Goal: Task Accomplishment & Management: Complete application form

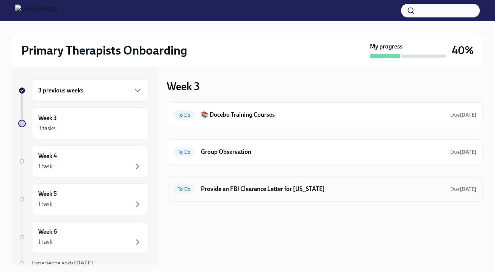
click at [248, 190] on h6 "Provide an FBI Clearance Letter for [US_STATE]" at bounding box center [322, 189] width 243 height 8
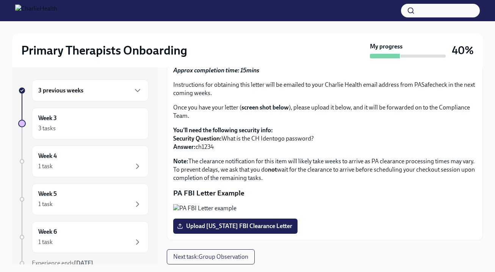
scroll to position [143, 0]
click at [259, 228] on span "Upload [US_STATE] FBI Clearance Letter" at bounding box center [235, 226] width 114 height 8
click at [0, 0] on input "Upload [US_STATE] FBI Clearance Letter" at bounding box center [0, 0] width 0 height 0
click at [202, 226] on span "Upload [US_STATE] FBI Clearance Letter" at bounding box center [235, 226] width 114 height 8
click at [0, 0] on input "Upload [US_STATE] FBI Clearance Letter" at bounding box center [0, 0] width 0 height 0
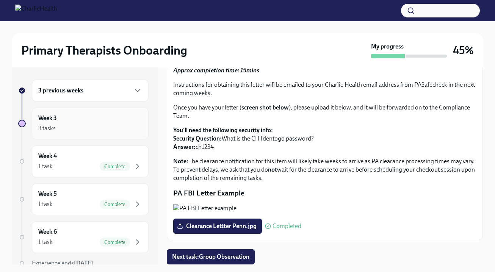
click at [122, 128] on div "3 tasks" at bounding box center [90, 128] width 104 height 9
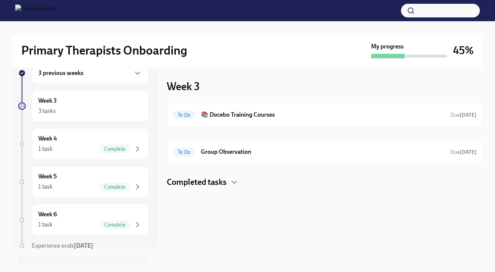
scroll to position [33, 0]
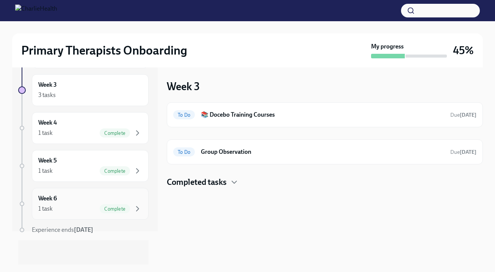
click at [116, 210] on span "Complete" at bounding box center [115, 209] width 30 height 6
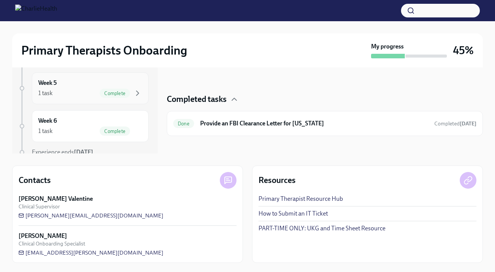
click at [103, 93] on span "Complete" at bounding box center [115, 94] width 30 height 6
click at [71, 87] on div "Week 5 1 task Complete" at bounding box center [90, 88] width 104 height 19
click at [87, 123] on div "Week 6 1 task Complete" at bounding box center [90, 126] width 104 height 19
click at [78, 127] on div "1 task Complete" at bounding box center [90, 131] width 104 height 9
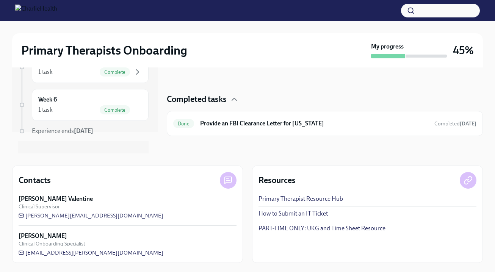
scroll to position [15, 0]
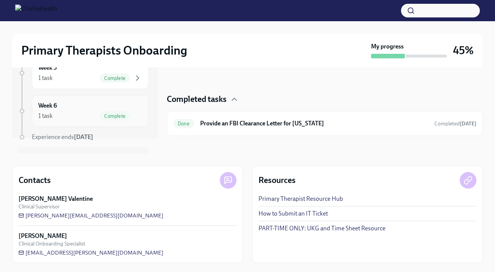
click at [76, 106] on div "Week 6 1 task Complete" at bounding box center [90, 111] width 104 height 19
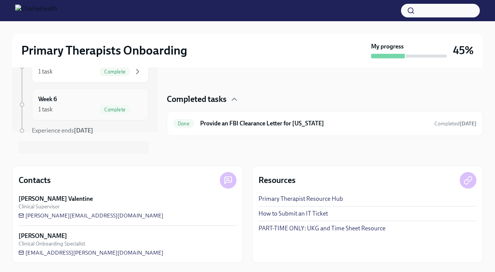
scroll to position [0, 0]
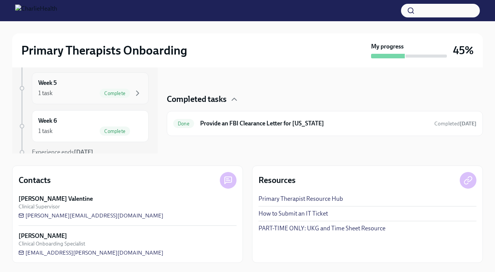
click at [100, 94] on span "Complete" at bounding box center [115, 94] width 30 height 6
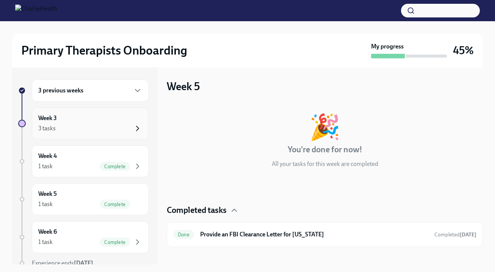
click at [133, 125] on icon "button" at bounding box center [137, 128] width 9 height 9
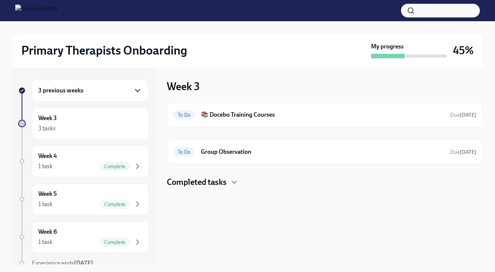
click at [135, 89] on icon "button" at bounding box center [137, 90] width 5 height 2
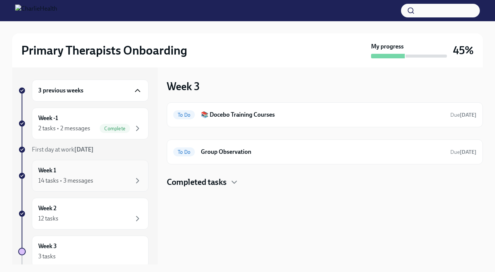
click at [120, 183] on div "14 tasks • 3 messages" at bounding box center [90, 180] width 104 height 9
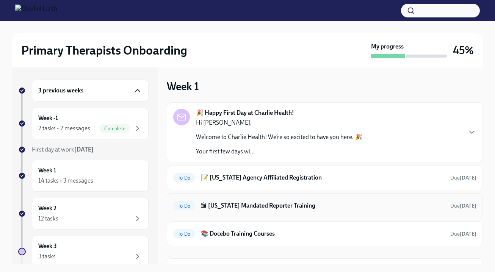
click at [280, 206] on h6 "🏛 Pennsylvania Mandated Reporter Training" at bounding box center [322, 206] width 243 height 8
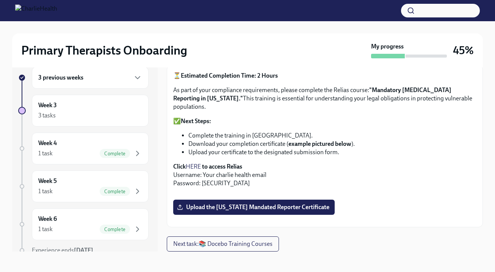
scroll to position [14, 0]
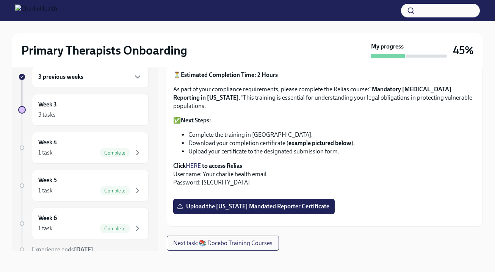
click at [108, 80] on div "3 previous weeks" at bounding box center [90, 76] width 104 height 9
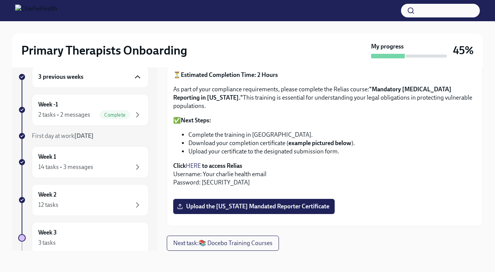
click at [135, 77] on icon "button" at bounding box center [137, 77] width 5 height 2
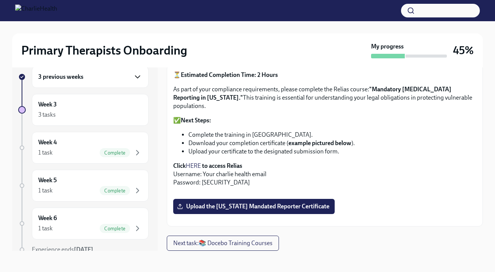
click at [124, 77] on div "3 previous weeks" at bounding box center [90, 76] width 104 height 9
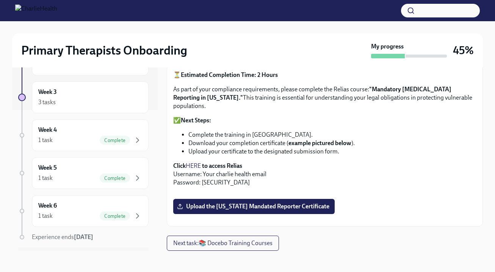
scroll to position [161, 0]
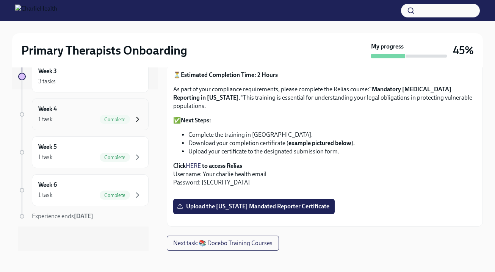
click at [136, 121] on icon "button" at bounding box center [137, 119] width 2 height 5
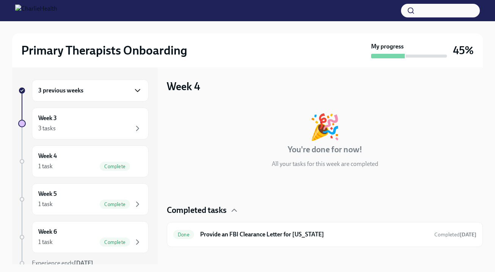
click at [133, 90] on icon "button" at bounding box center [137, 90] width 9 height 9
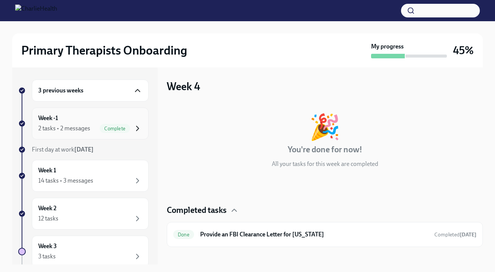
click at [136, 128] on icon "button" at bounding box center [137, 128] width 2 height 5
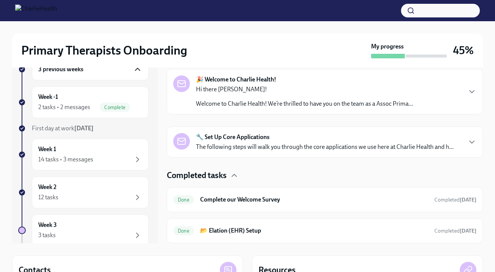
scroll to position [22, 0]
click at [467, 141] on icon "button" at bounding box center [471, 141] width 9 height 9
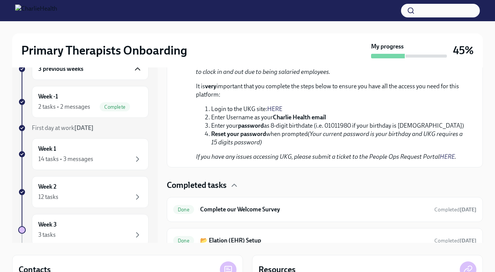
scroll to position [600, 0]
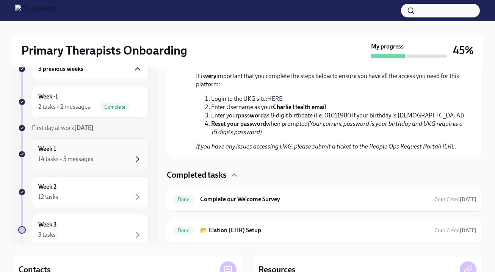
click at [133, 161] on icon "button" at bounding box center [137, 159] width 9 height 9
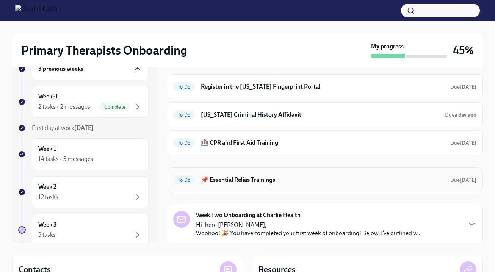
scroll to position [220, 0]
click at [227, 144] on h6 "🏥 CPR and First Aid Training" at bounding box center [322, 143] width 243 height 8
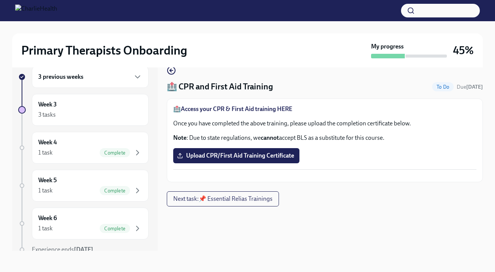
click at [201, 110] on strong "Access your CPR & First Aid training HERE" at bounding box center [236, 108] width 111 height 7
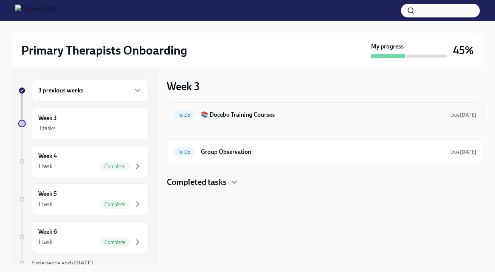
click at [231, 115] on h6 "📚 Docebo Training Courses" at bounding box center [322, 115] width 243 height 8
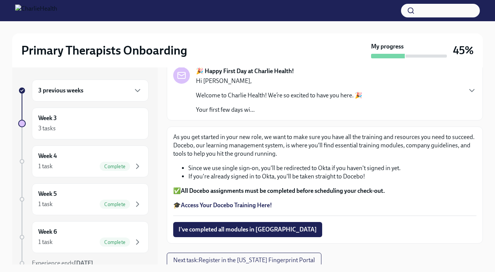
scroll to position [55, 0]
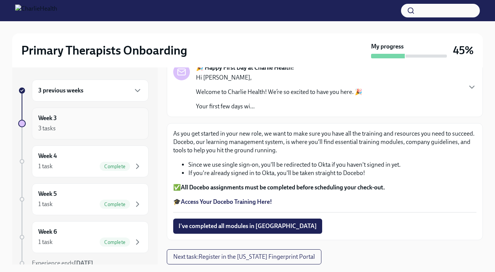
click at [67, 129] on div "3 tasks" at bounding box center [90, 128] width 104 height 9
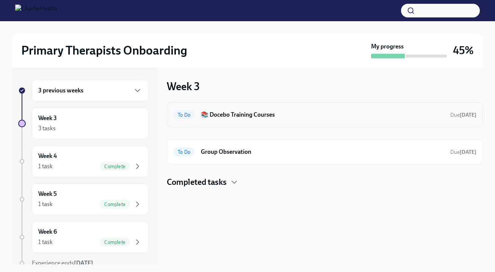
click at [407, 113] on h6 "📚 Docebo Training Courses" at bounding box center [322, 115] width 243 height 8
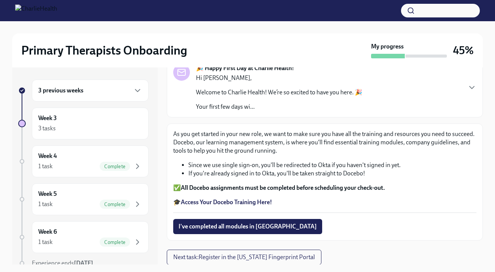
scroll to position [55, 0]
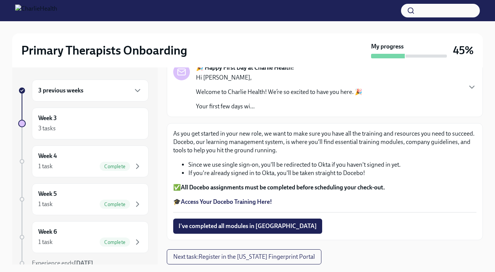
click at [121, 93] on div "3 previous weeks" at bounding box center [90, 90] width 104 height 9
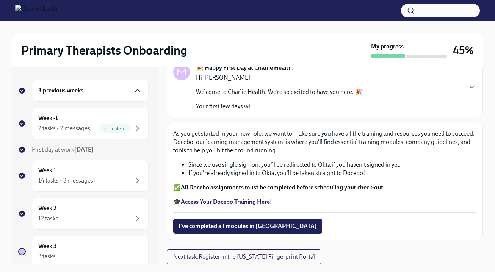
click at [135, 91] on icon "button" at bounding box center [137, 90] width 9 height 9
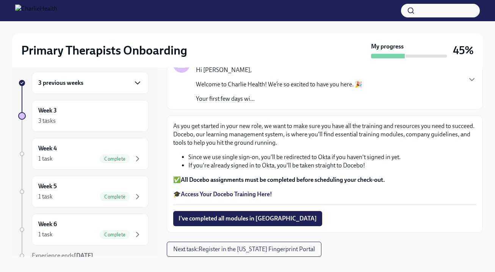
scroll to position [0, 0]
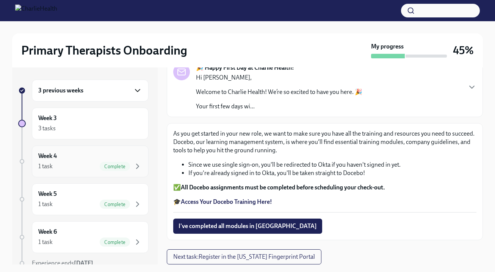
click at [118, 166] on span "Complete" at bounding box center [115, 167] width 30 height 6
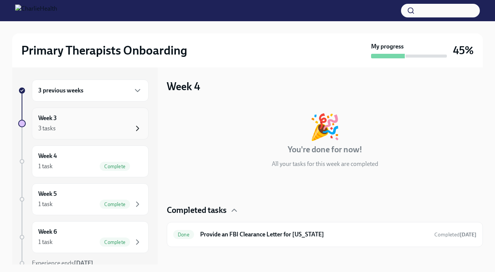
click at [136, 130] on icon "button" at bounding box center [137, 128] width 2 height 5
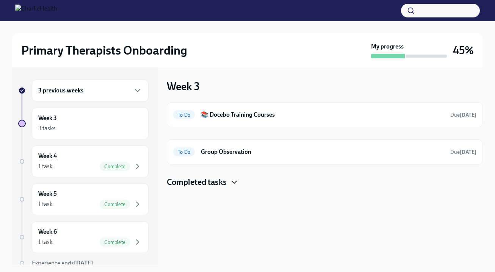
click at [236, 182] on icon "button" at bounding box center [234, 182] width 9 height 9
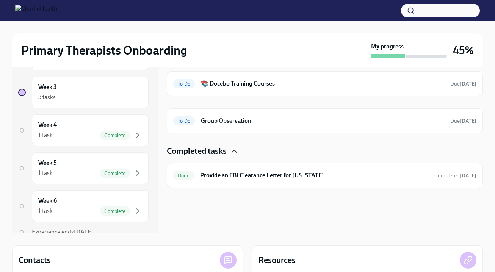
scroll to position [111, 0]
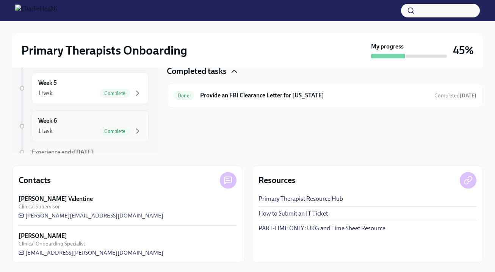
click at [59, 124] on div "Week 6 1 task Complete" at bounding box center [90, 126] width 104 height 19
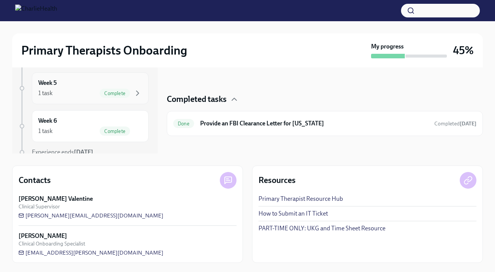
click at [60, 96] on div "1 task Complete" at bounding box center [90, 93] width 104 height 9
click at [102, 95] on span "Complete" at bounding box center [115, 94] width 30 height 6
click at [67, 85] on div "Week 5 1 task Complete" at bounding box center [90, 88] width 104 height 19
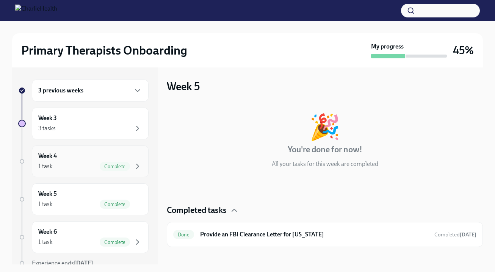
click at [89, 163] on div "1 task Complete" at bounding box center [90, 166] width 104 height 9
click at [94, 131] on div "3 tasks" at bounding box center [90, 128] width 104 height 9
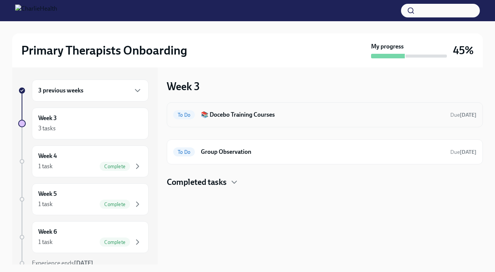
click at [256, 117] on h6 "📚 Docebo Training Courses" at bounding box center [322, 115] width 243 height 8
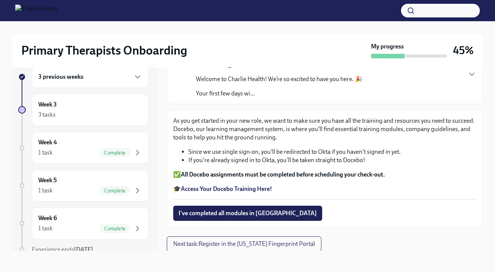
scroll to position [55, 0]
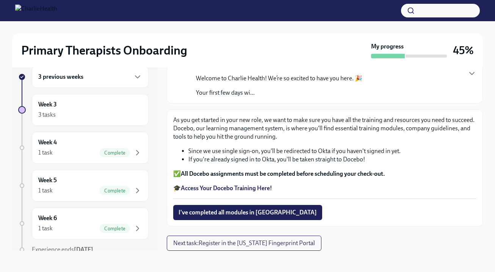
click at [70, 80] on h6 "3 previous weeks" at bounding box center [60, 77] width 45 height 8
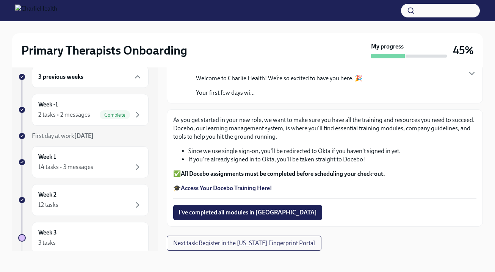
click at [126, 77] on div "3 previous weeks" at bounding box center [90, 76] width 104 height 9
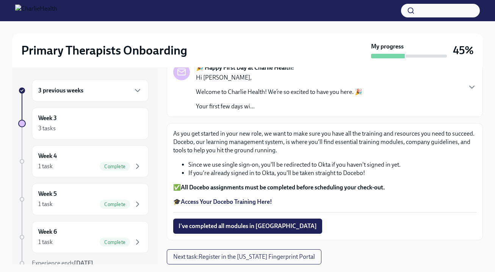
click at [228, 202] on strong "Access Your Docebo Training Here!" at bounding box center [226, 201] width 91 height 7
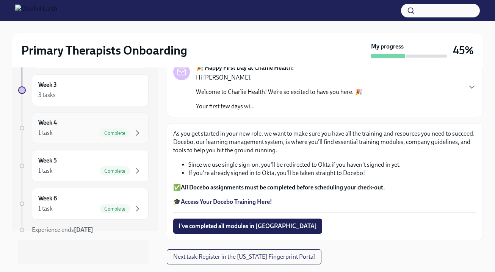
scroll to position [0, 0]
click at [77, 96] on div "3 tasks" at bounding box center [90, 95] width 104 height 9
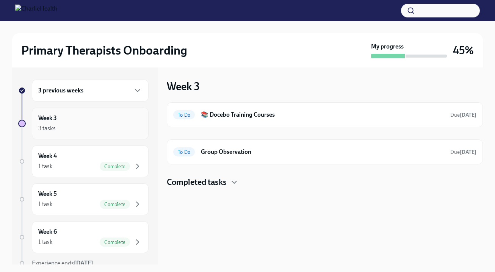
click at [127, 126] on div "3 tasks" at bounding box center [90, 128] width 104 height 9
click at [46, 125] on div "3 tasks" at bounding box center [46, 128] width 17 height 8
click at [22, 122] on div at bounding box center [22, 124] width 8 height 8
click at [139, 133] on div "Week 3 3 tasks" at bounding box center [90, 124] width 117 height 32
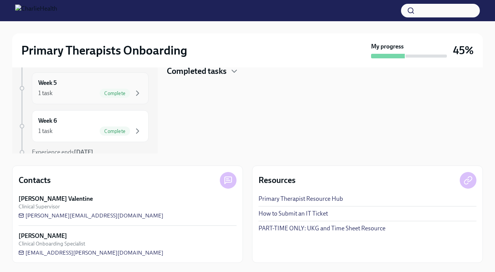
click at [47, 84] on h6 "Week 5" at bounding box center [47, 83] width 19 height 8
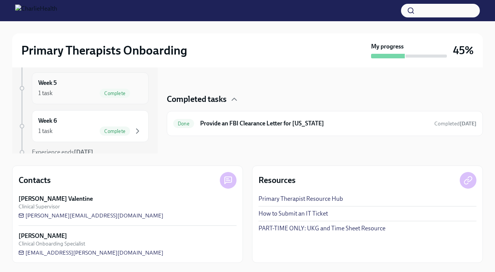
click at [47, 84] on h6 "Week 5" at bounding box center [47, 83] width 19 height 8
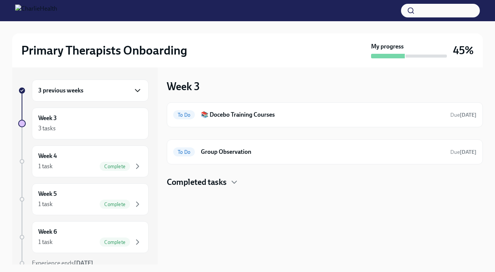
click at [133, 90] on icon "button" at bounding box center [137, 90] width 9 height 9
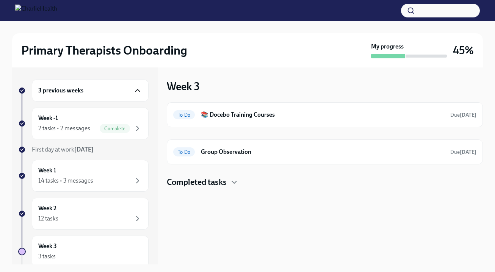
click at [135, 90] on icon "button" at bounding box center [137, 90] width 5 height 2
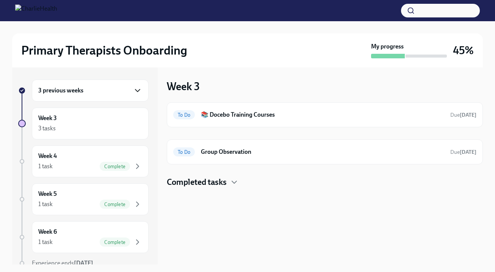
click at [135, 91] on icon "button" at bounding box center [137, 90] width 5 height 2
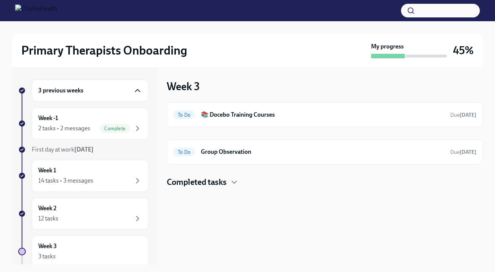
click at [133, 91] on icon "button" at bounding box center [137, 90] width 9 height 9
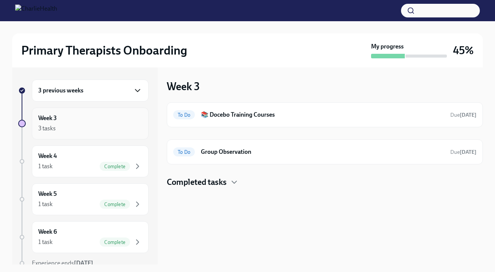
click at [135, 133] on div "Week 3 3 tasks" at bounding box center [90, 124] width 117 height 32
click at [235, 183] on icon "button" at bounding box center [234, 182] width 5 height 2
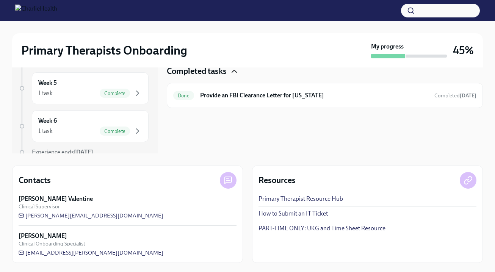
click at [239, 73] on icon "button" at bounding box center [234, 71] width 9 height 9
click at [236, 72] on icon "button" at bounding box center [234, 71] width 5 height 2
click at [188, 96] on span "Done" at bounding box center [183, 96] width 21 height 6
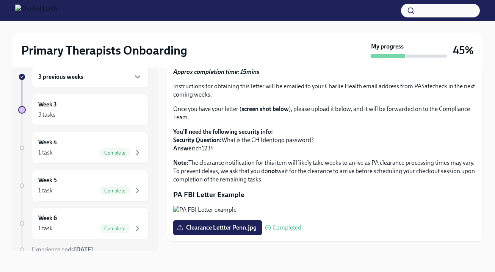
scroll to position [38, 0]
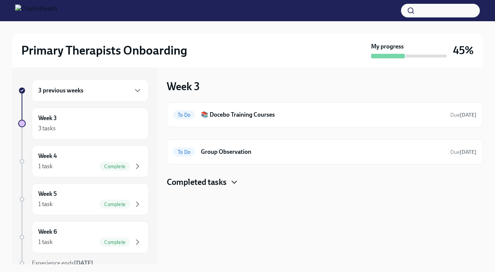
click at [235, 181] on icon "button" at bounding box center [234, 182] width 9 height 9
click at [234, 116] on h6 "📚 Docebo Training Courses" at bounding box center [322, 115] width 243 height 8
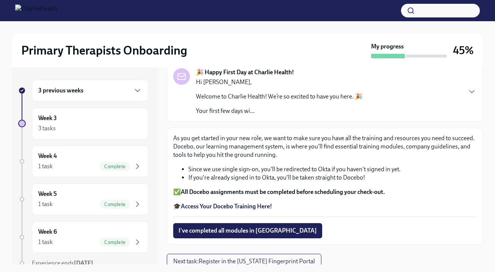
scroll to position [55, 0]
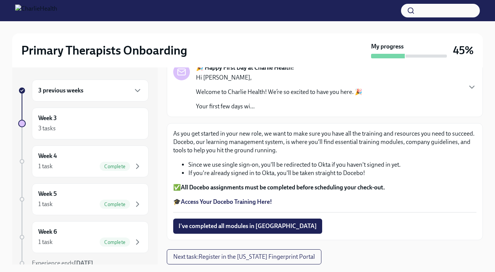
click at [24, 123] on div at bounding box center [22, 124] width 8 height 8
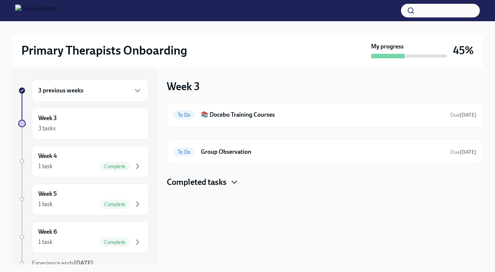
click at [234, 182] on icon "button" at bounding box center [234, 182] width 5 height 2
click at [133, 91] on icon "button" at bounding box center [137, 90] width 9 height 9
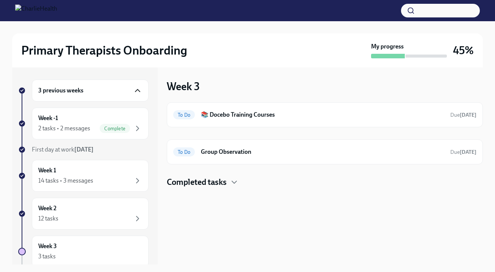
click at [133, 90] on icon "button" at bounding box center [137, 90] width 9 height 9
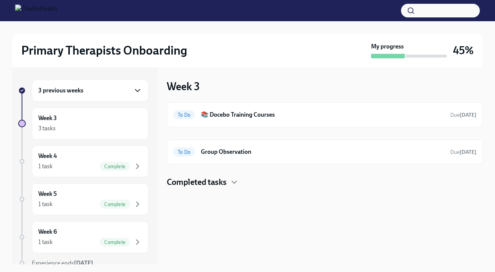
click at [133, 89] on icon "button" at bounding box center [137, 90] width 9 height 9
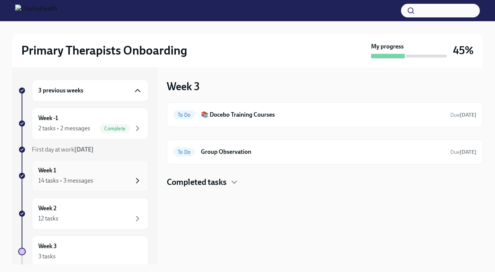
click at [133, 182] on icon "button" at bounding box center [137, 180] width 9 height 9
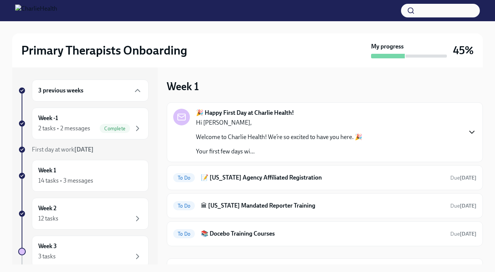
click at [469, 131] on icon "button" at bounding box center [471, 132] width 9 height 9
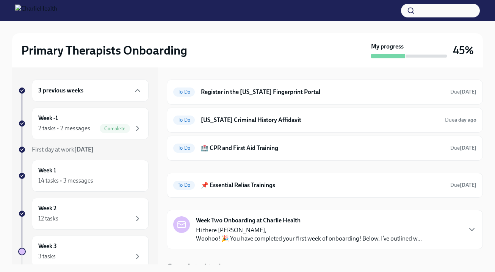
scroll to position [694, 0]
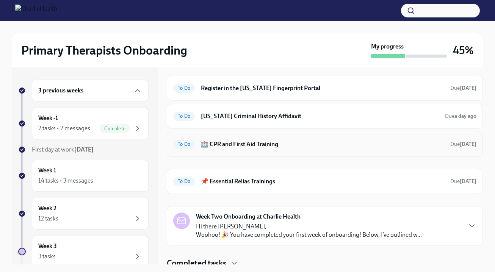
click at [223, 149] on h6 "🏥 CPR and First Aid Training" at bounding box center [322, 144] width 243 height 8
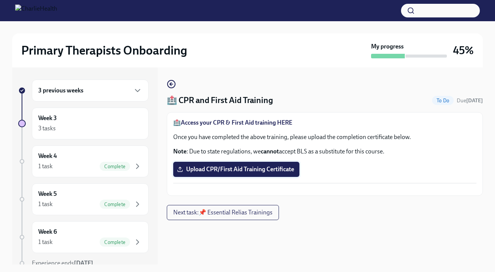
click at [234, 170] on span "Upload CPR/First Aid Training Certificate" at bounding box center [236, 170] width 116 height 8
click at [0, 0] on input "Upload CPR/First Aid Training Certificate" at bounding box center [0, 0] width 0 height 0
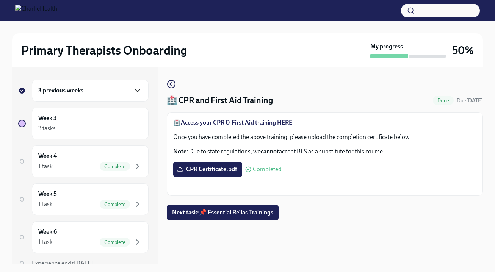
click at [133, 91] on icon "button" at bounding box center [137, 90] width 9 height 9
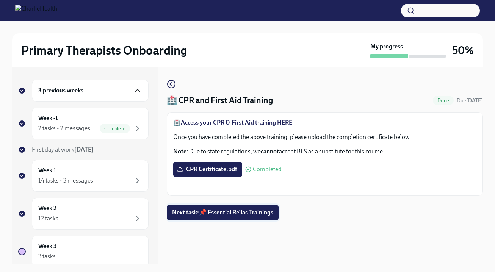
click at [217, 216] on span "Next task : 📌 Essential Relias Trainings" at bounding box center [222, 213] width 101 height 8
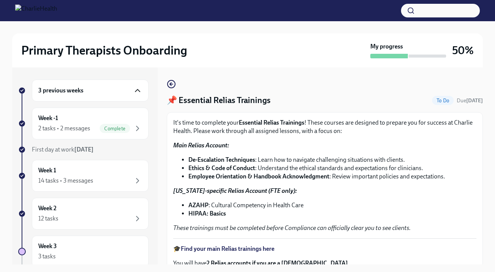
click at [203, 214] on strong "HIPAA: Basics" at bounding box center [207, 213] width 38 height 7
click at [213, 213] on strong "HIPAA: Basics" at bounding box center [207, 213] width 38 height 7
